Goal: Participate in discussion

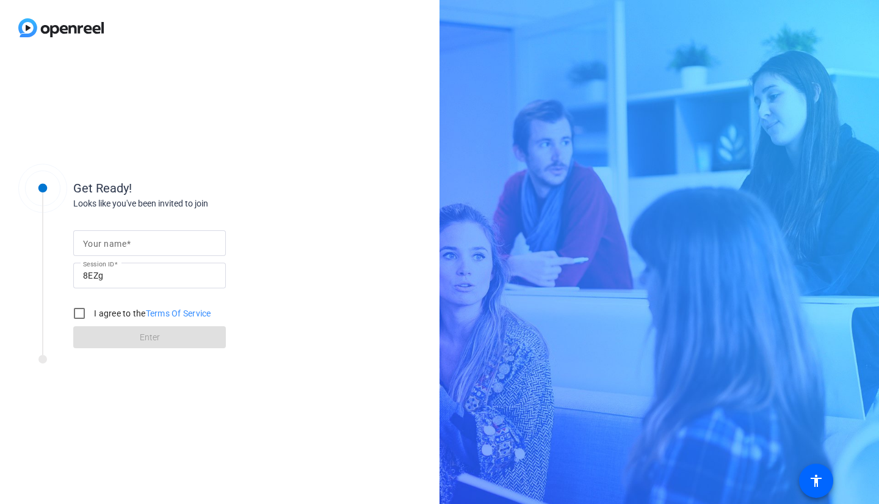
click at [104, 246] on mat-label "Your name" at bounding box center [104, 244] width 43 height 10
click at [104, 246] on input "Your name" at bounding box center [149, 243] width 133 height 15
type input "[PERSON_NAME]"
click at [80, 313] on input "I agree to the Terms Of Service" at bounding box center [79, 313] width 24 height 24
checkbox input "true"
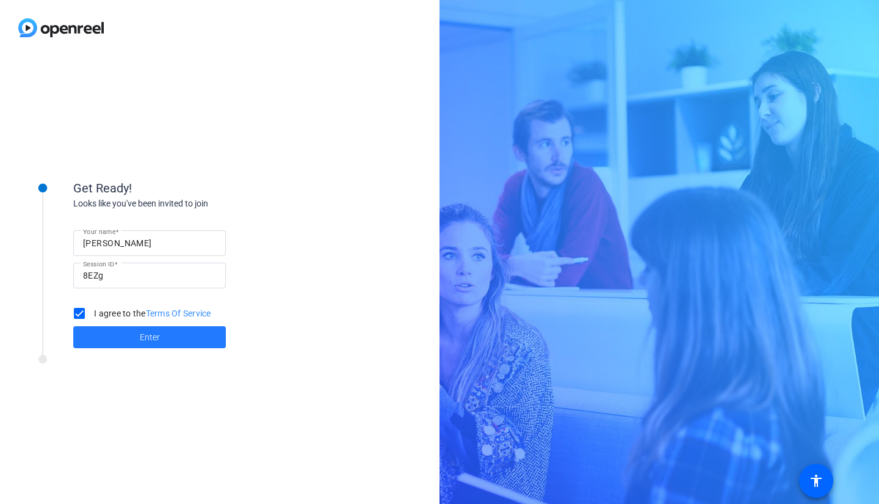
click at [137, 340] on span at bounding box center [149, 336] width 153 height 29
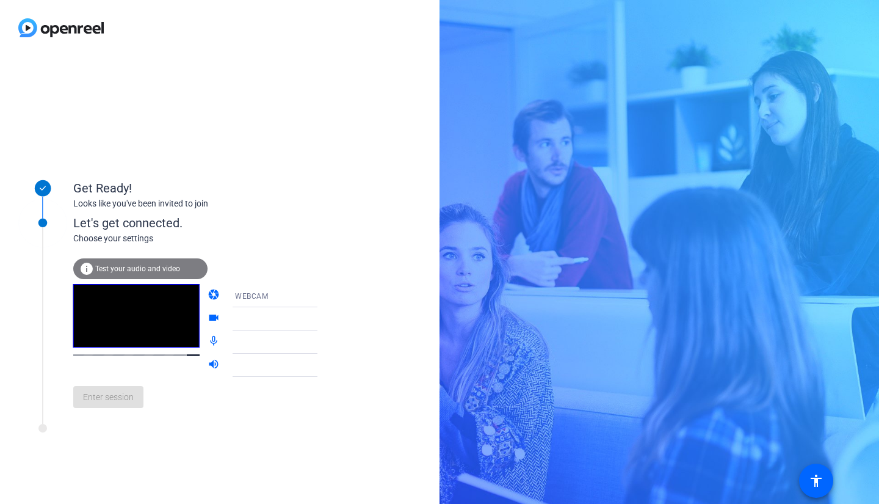
click at [145, 272] on div "info Test your audio and video" at bounding box center [140, 268] width 134 height 21
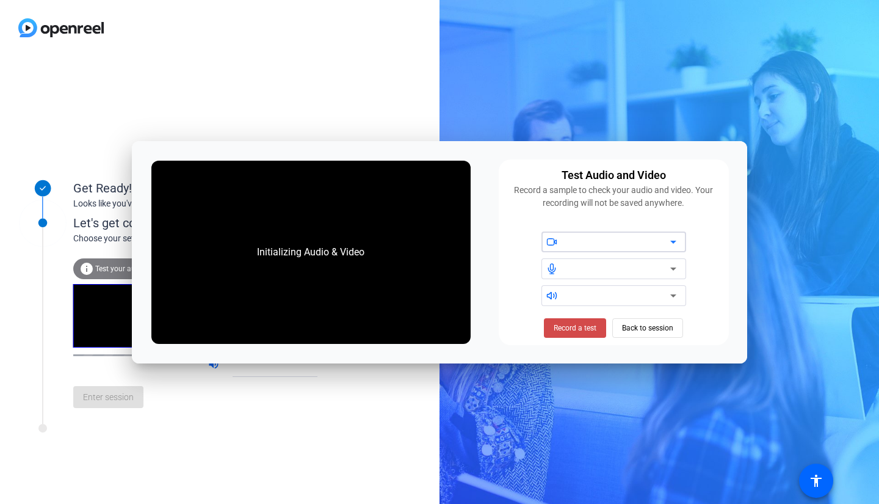
click at [582, 330] on span "Record a test" at bounding box center [575, 327] width 43 height 11
click at [641, 324] on div "Stop Testing (6s) Back to session" at bounding box center [614, 328] width 152 height 20
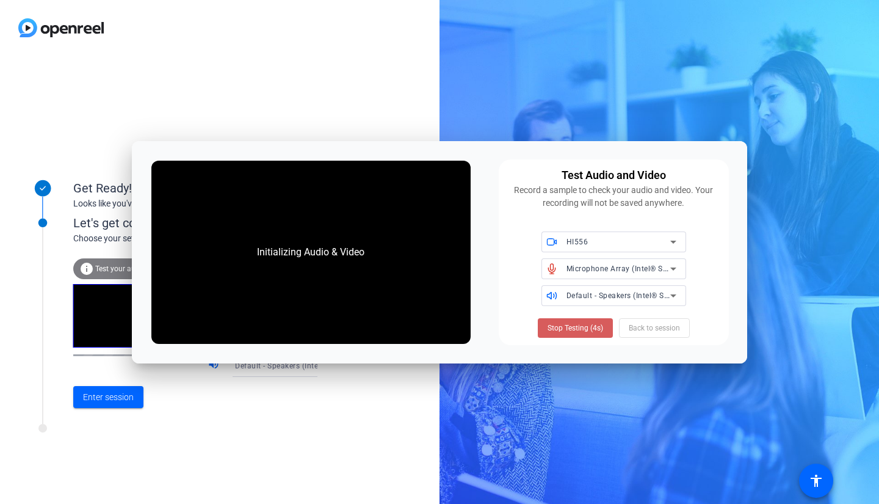
click at [576, 330] on span "Stop Testing (4s)" at bounding box center [576, 327] width 56 height 11
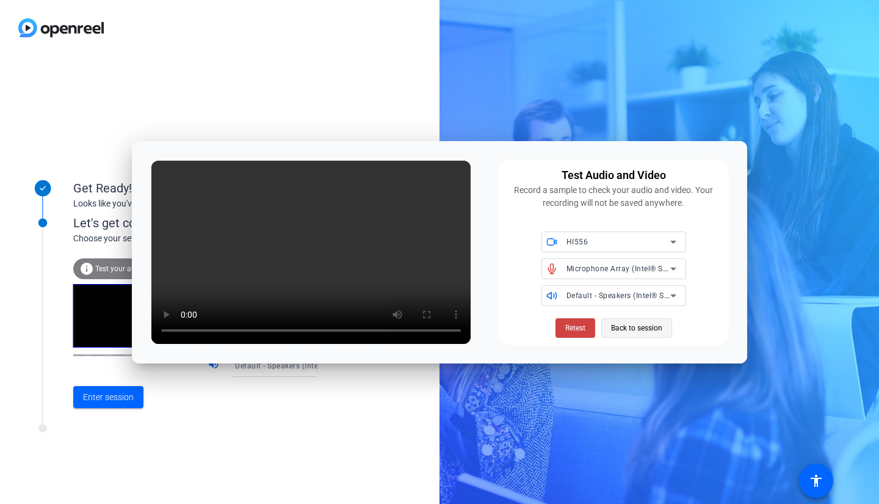
click at [651, 324] on span "Back to session" at bounding box center [636, 327] width 51 height 23
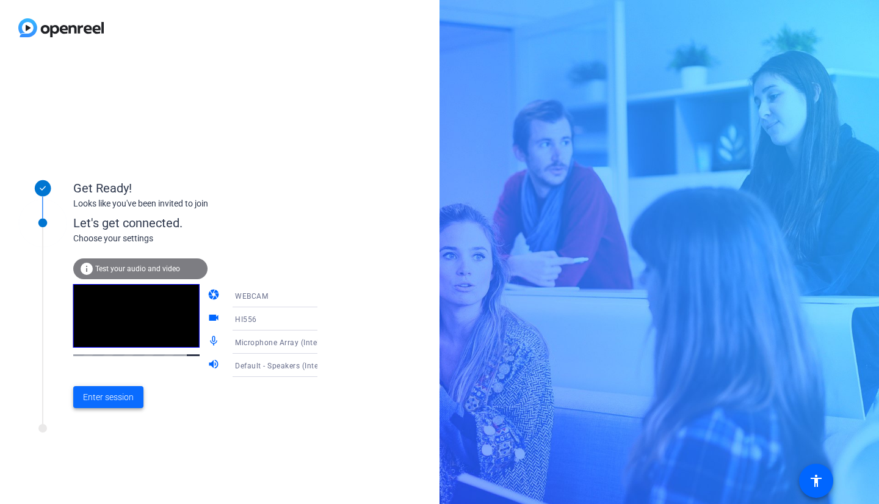
click at [116, 388] on span at bounding box center [108, 396] width 70 height 29
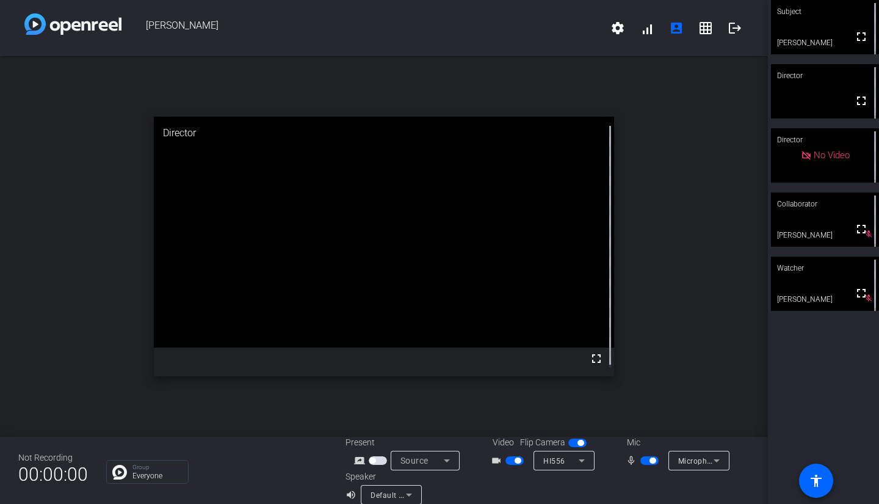
click at [506, 462] on span "button" at bounding box center [515, 460] width 18 height 9
click at [513, 455] on mat-slide-toggle at bounding box center [516, 460] width 21 height 13
click at [512, 457] on span "button" at bounding box center [515, 460] width 18 height 9
click at [640, 461] on span "button" at bounding box center [649, 460] width 18 height 9
click at [641, 461] on span "button" at bounding box center [644, 460] width 6 height 6
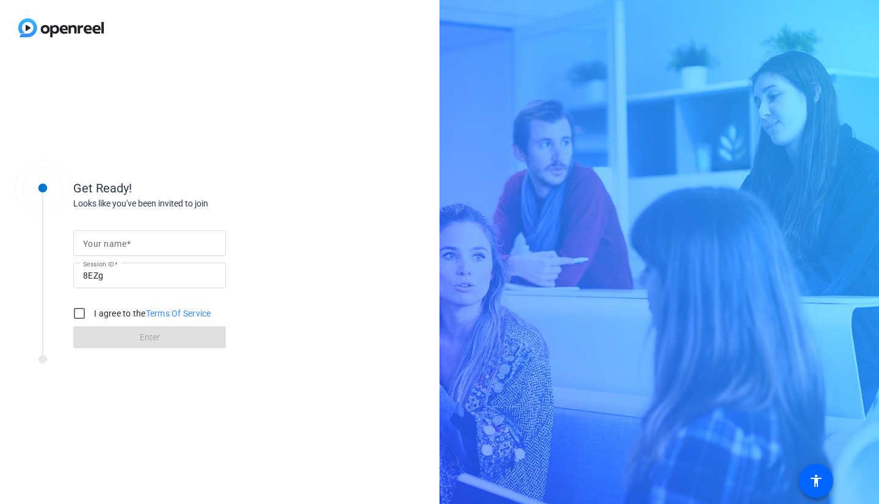
click at [201, 240] on input "Your name" at bounding box center [149, 243] width 133 height 15
type input "[PERSON_NAME]"
click at [79, 312] on input "I agree to the Terms Of Service" at bounding box center [79, 313] width 24 height 24
checkbox input "true"
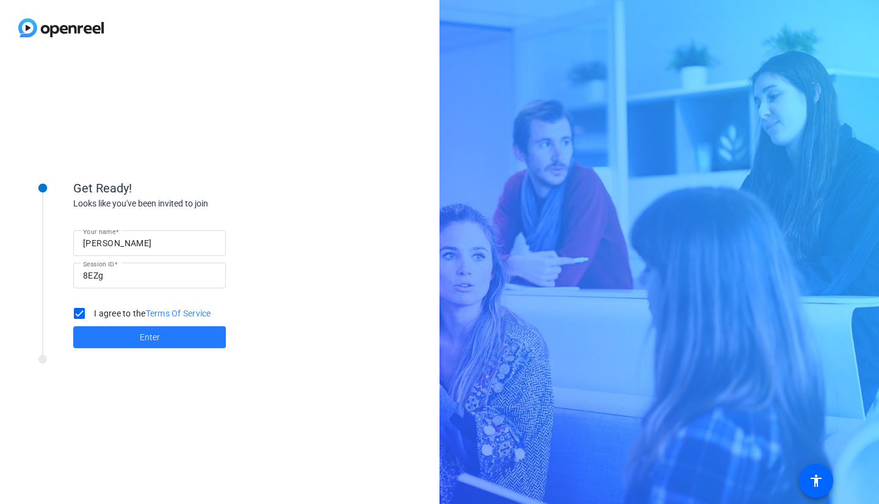
click at [144, 343] on span "Enter" at bounding box center [150, 337] width 20 height 13
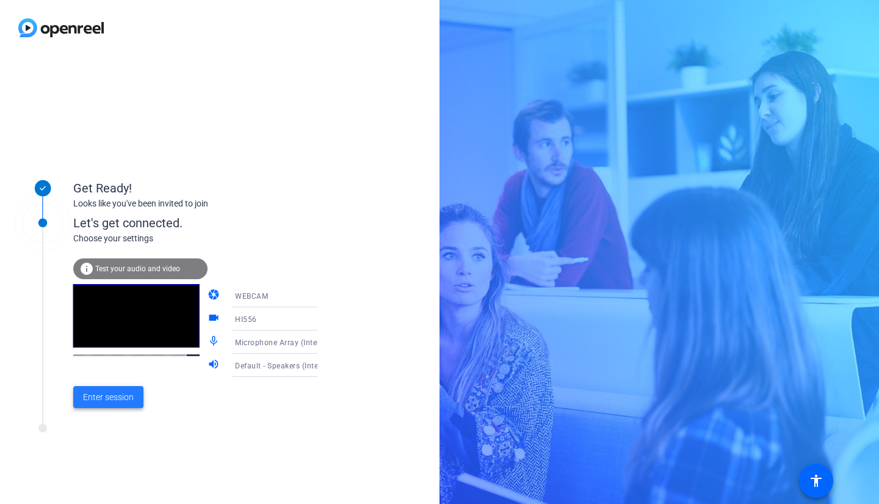
click at [114, 402] on span "Enter session" at bounding box center [108, 397] width 51 height 13
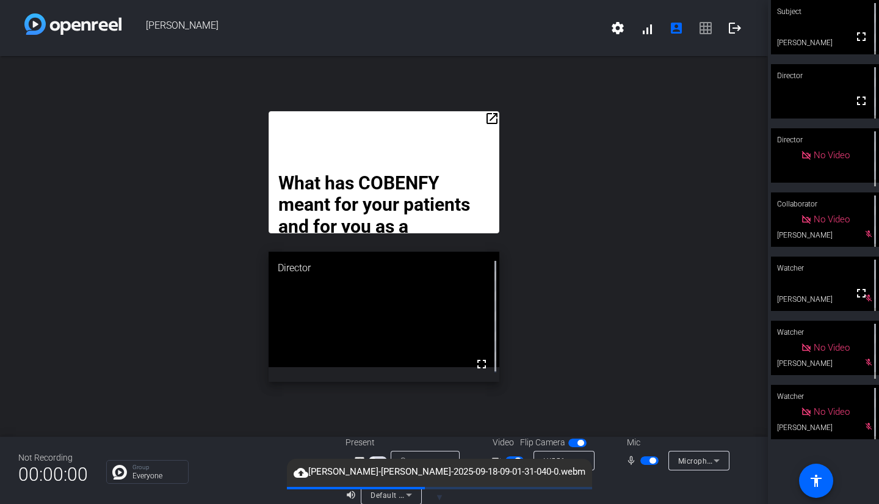
drag, startPoint x: 473, startPoint y: 134, endPoint x: 485, endPoint y: 98, distance: 37.3
click at [485, 98] on div "open_in_new What has COBENFY meant for your patients and for you as a provider?…" at bounding box center [384, 246] width 768 height 380
drag, startPoint x: 478, startPoint y: 186, endPoint x: 474, endPoint y: 150, distance: 36.3
click at [474, 150] on div "What has COBENFY meant for your patients and for you as a provider? For me, as …" at bounding box center [384, 172] width 230 height 122
drag, startPoint x: 363, startPoint y: 148, endPoint x: 386, endPoint y: 117, distance: 38.5
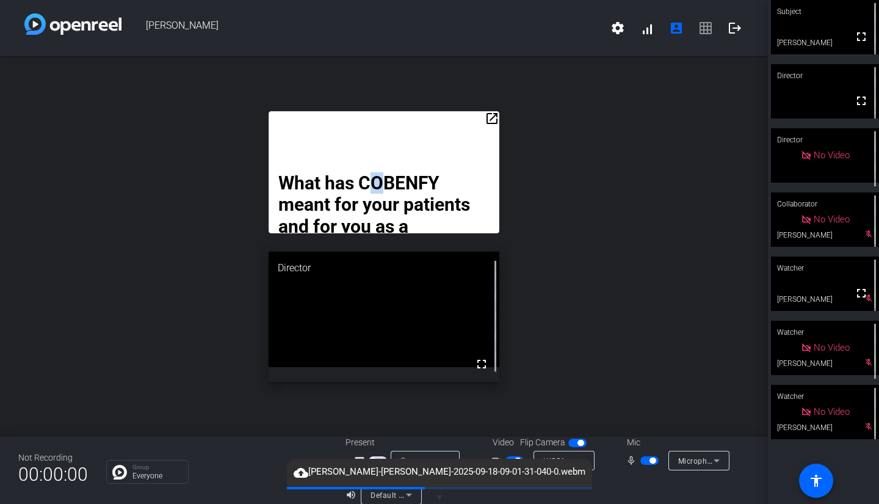
click at [386, 117] on div "What has COBENFY meant for your patients and for you as a provider? For me, as …" at bounding box center [384, 172] width 230 height 122
drag, startPoint x: 488, startPoint y: 111, endPoint x: 518, endPoint y: 102, distance: 31.9
click at [518, 102] on div "open_in_new What has COBENFY meant for your patients and for you as a provider?…" at bounding box center [384, 246] width 768 height 380
drag, startPoint x: 490, startPoint y: 114, endPoint x: 489, endPoint y: 83, distance: 30.5
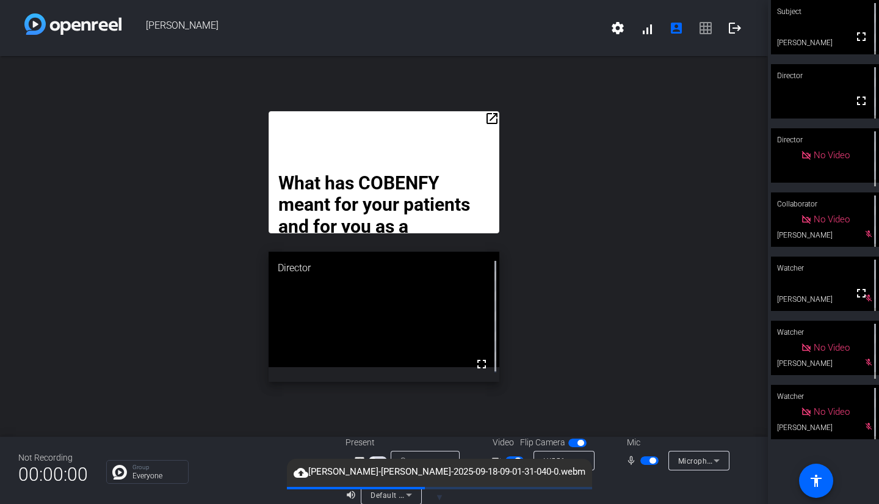
click at [489, 83] on div "open_in_new What has COBENFY meant for your patients and for you as a provider?…" at bounding box center [384, 246] width 768 height 380
drag, startPoint x: 446, startPoint y: 198, endPoint x: 484, endPoint y: 175, distance: 44.1
click at [484, 175] on p "What has COBENFY meant for your patients and for you as a provider?" at bounding box center [383, 214] width 211 height 85
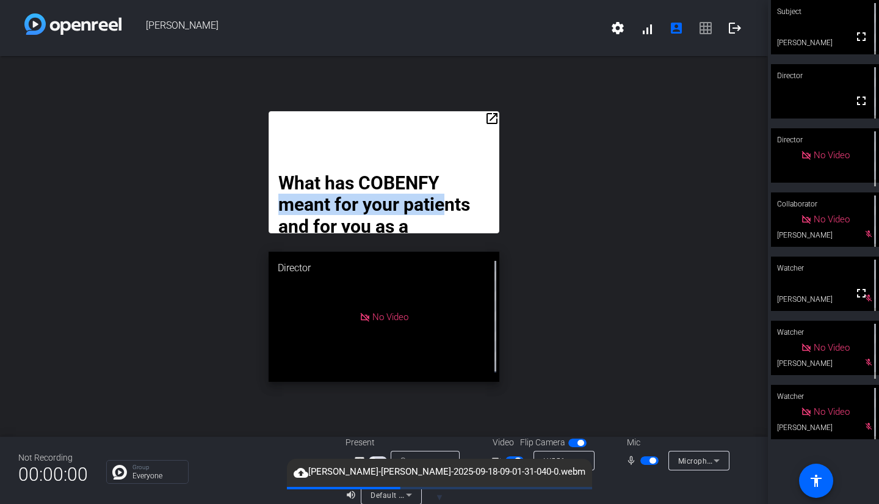
click at [556, 151] on div "open_in_new What has COBENFY meant for your patients and for you as a provider?…" at bounding box center [384, 246] width 768 height 380
drag, startPoint x: 484, startPoint y: 147, endPoint x: 423, endPoint y: 126, distance: 63.9
click at [423, 126] on div "What has COBENFY meant for your patients and for you as a provider? For me, as …" at bounding box center [384, 172] width 230 height 122
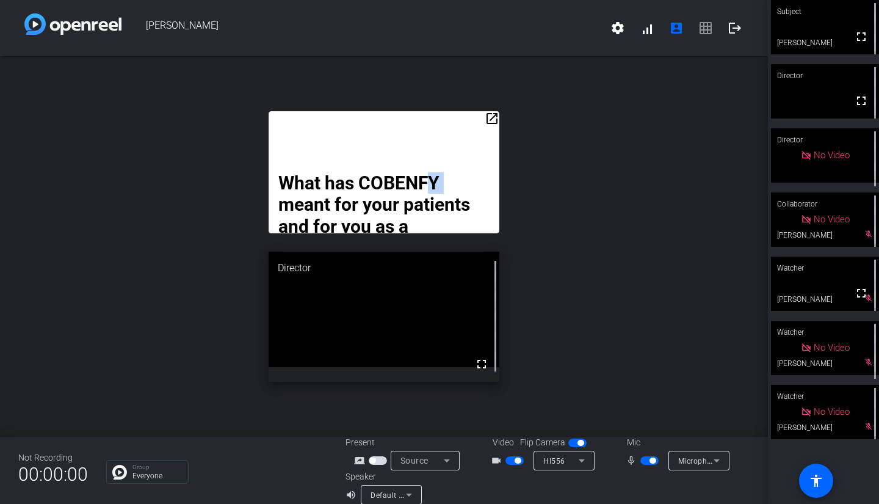
drag, startPoint x: 360, startPoint y: 263, endPoint x: 480, endPoint y: 234, distance: 123.7
click at [480, 234] on div "open_in_new What has COBENFY meant for your patients and for you as a provider?…" at bounding box center [384, 246] width 768 height 380
drag, startPoint x: 482, startPoint y: 299, endPoint x: 540, endPoint y: 293, distance: 58.9
click at [540, 293] on div "open_in_new What has COBENFY meant for your patients and for you as a provider?…" at bounding box center [384, 246] width 768 height 380
drag, startPoint x: 482, startPoint y: 368, endPoint x: 470, endPoint y: 351, distance: 21.4
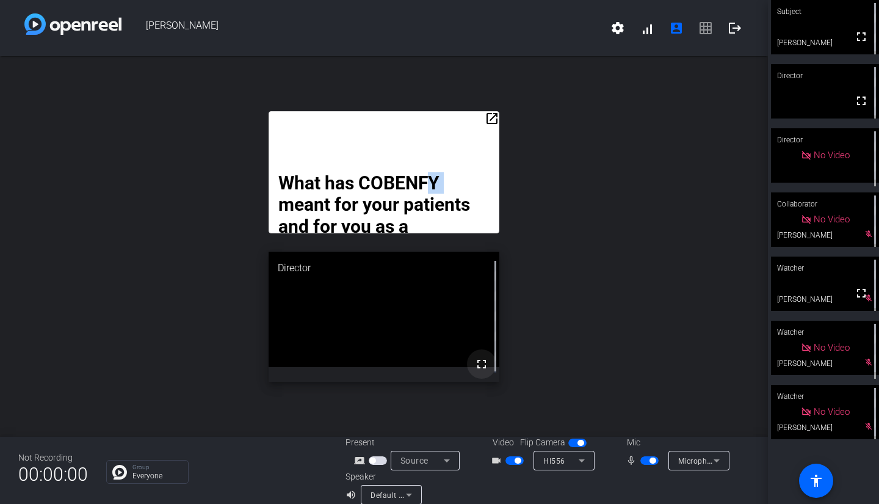
click at [470, 351] on button "fullscreen" at bounding box center [481, 363] width 29 height 29
drag, startPoint x: 488, startPoint y: 121, endPoint x: 494, endPoint y: 104, distance: 17.6
click at [494, 104] on div "open_in_new What has COBENFY meant for your patients and for you as a provider?…" at bounding box center [384, 246] width 768 height 380
drag, startPoint x: 485, startPoint y: 119, endPoint x: 444, endPoint y: 111, distance: 42.3
click at [444, 111] on div "open_in_new What has COBENFY meant for your patients and for you as a provider?…" at bounding box center [384, 246] width 768 height 380
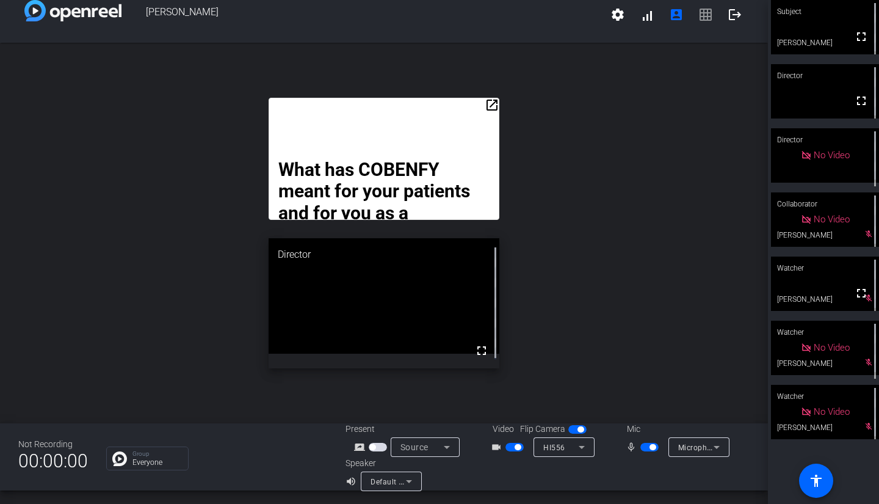
scroll to position [14, 0]
drag, startPoint x: 487, startPoint y: 98, endPoint x: 468, endPoint y: 48, distance: 53.5
click at [468, 48] on div "open_in_new What has COBENFY meant for your patients and for you as a provider?…" at bounding box center [384, 232] width 768 height 380
click at [482, 151] on div "What has COBENFY meant for your patients and for you as a provider? For me, as …" at bounding box center [384, 158] width 230 height 122
drag, startPoint x: 492, startPoint y: 102, endPoint x: 485, endPoint y: 71, distance: 32.0
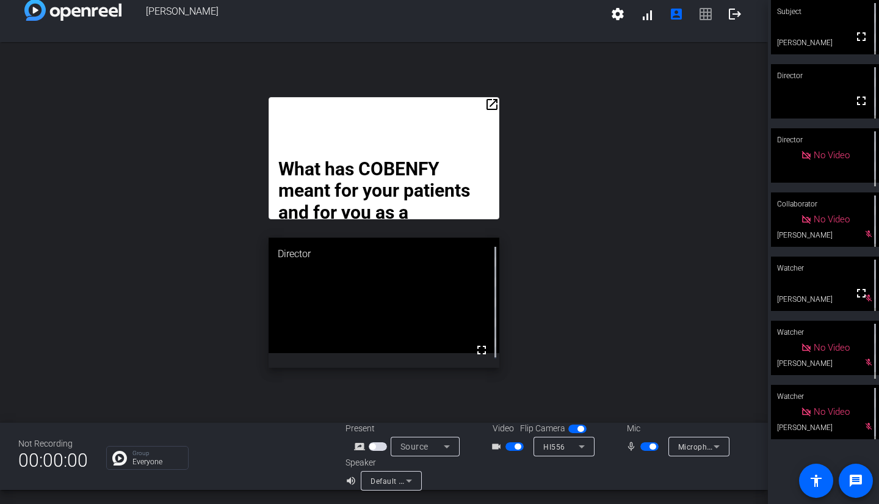
click at [485, 71] on div "open_in_new What has COBENFY meant for your patients and for you as a provider?…" at bounding box center [384, 232] width 768 height 380
click at [341, 59] on div "open_in_new What has COBENFY meant for your patients and for you as a provider?…" at bounding box center [384, 232] width 768 height 380
drag, startPoint x: 490, startPoint y: 107, endPoint x: 477, endPoint y: 103, distance: 14.1
click at [477, 103] on div "open_in_new What has COBENFY meant for your patients and for you as a provider?…" at bounding box center [384, 158] width 230 height 122
drag, startPoint x: 488, startPoint y: 107, endPoint x: 483, endPoint y: 62, distance: 45.5
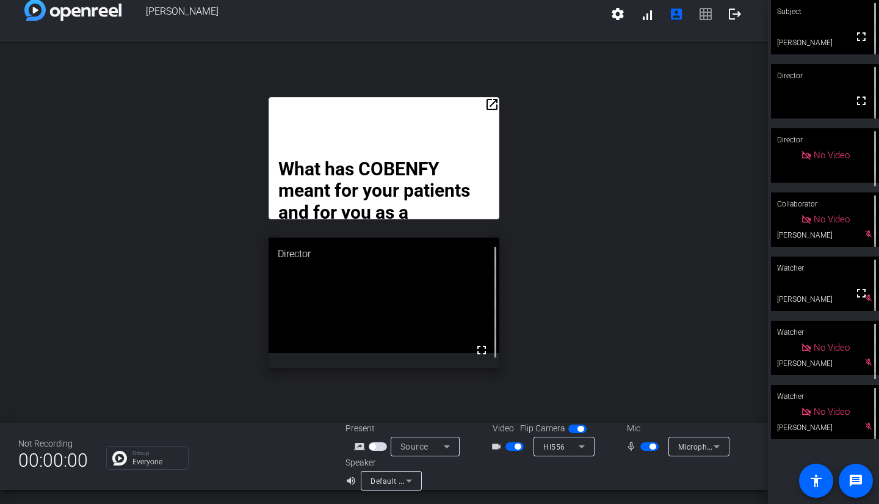
click at [483, 62] on div "open_in_new What has COBENFY meant for your patients and for you as a provider?…" at bounding box center [384, 232] width 768 height 380
